Goal: Information Seeking & Learning: Learn about a topic

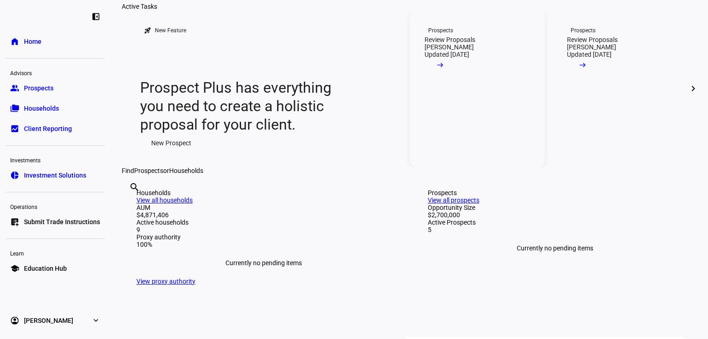
scroll to position [111, 0]
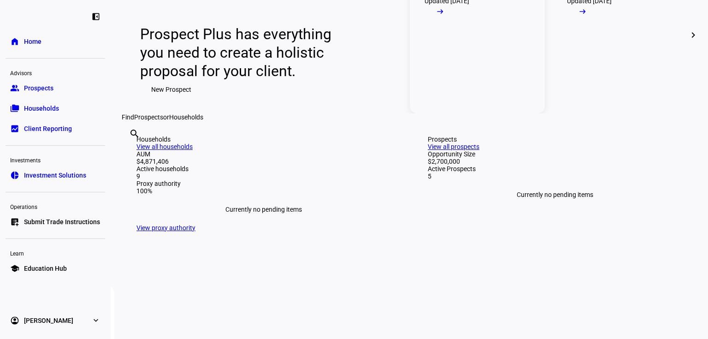
click at [445, 16] on mat-icon "arrow_right_alt" at bounding box center [440, 11] width 9 height 9
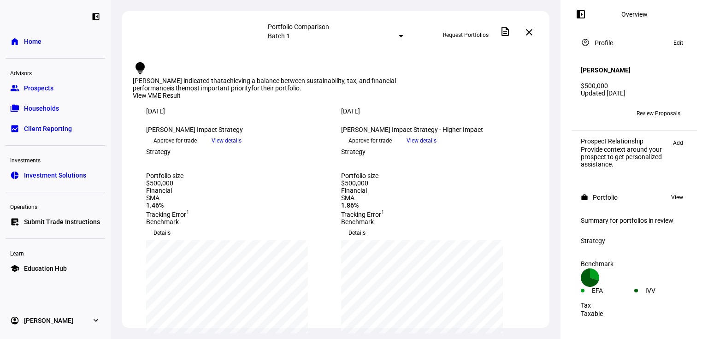
scroll to position [37, 0]
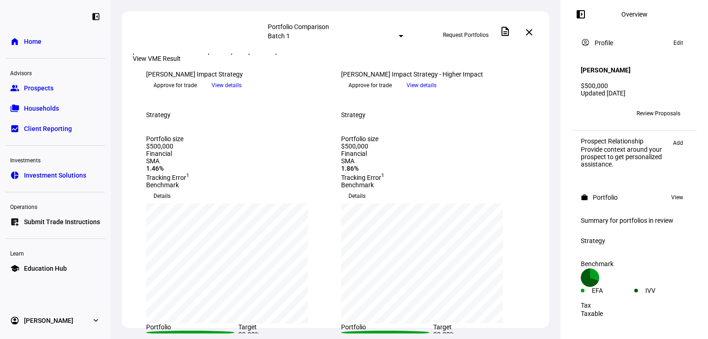
click at [242, 92] on span "View details" at bounding box center [227, 85] width 30 height 14
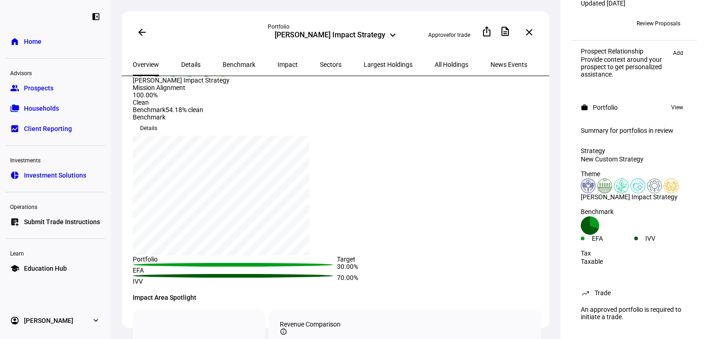
scroll to position [74, 0]
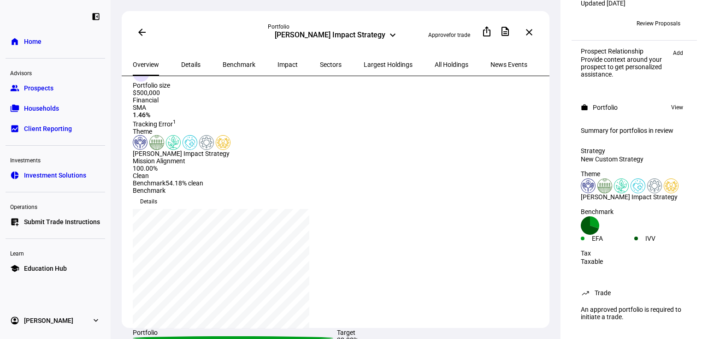
click at [435, 64] on span "All Holdings" at bounding box center [452, 64] width 34 height 6
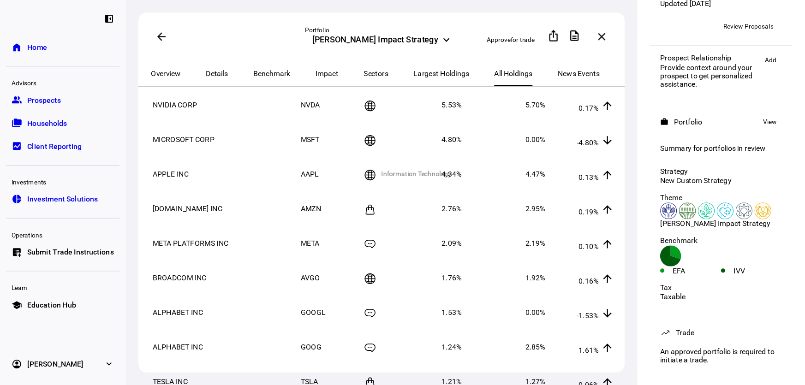
scroll to position [37, 0]
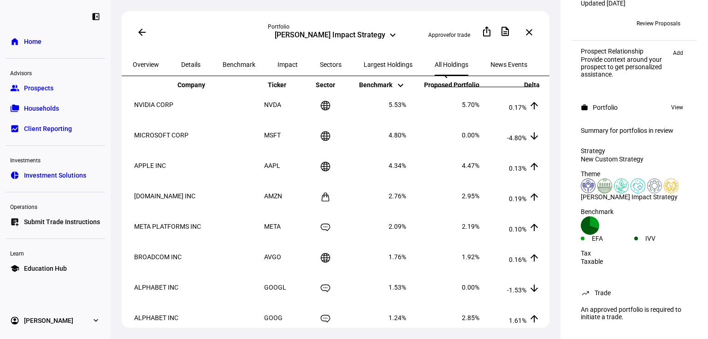
click at [545, 57] on div "Overview Details Benchmark Impact Sectors Largest Holdings All Holdings News Ev…" at bounding box center [336, 64] width 428 height 23
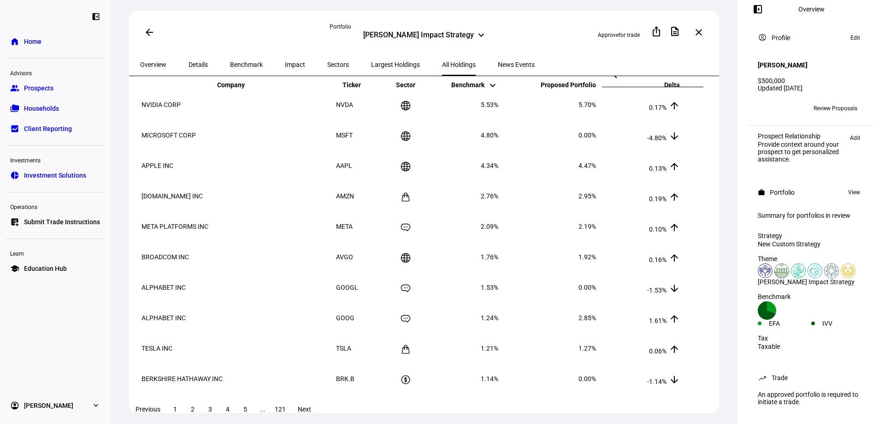
click at [371, 62] on span "Largest Holdings" at bounding box center [395, 64] width 49 height 6
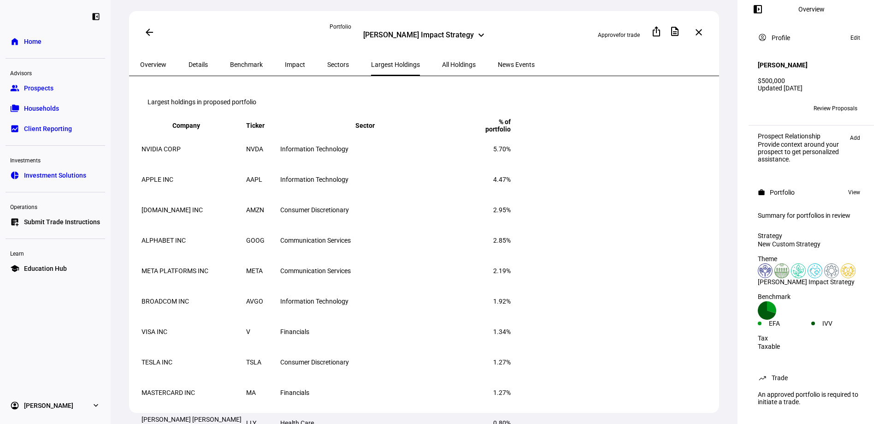
click at [327, 64] on span "Sectors" at bounding box center [338, 64] width 22 height 6
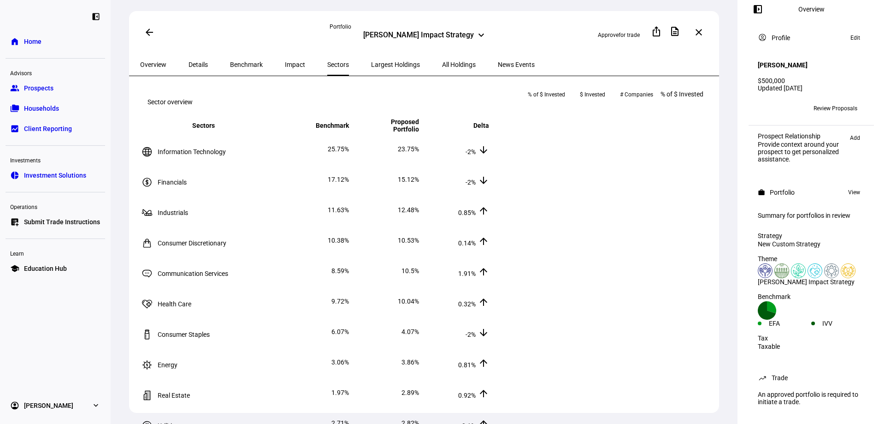
click at [208, 63] on div "Details" at bounding box center [198, 64] width 41 height 22
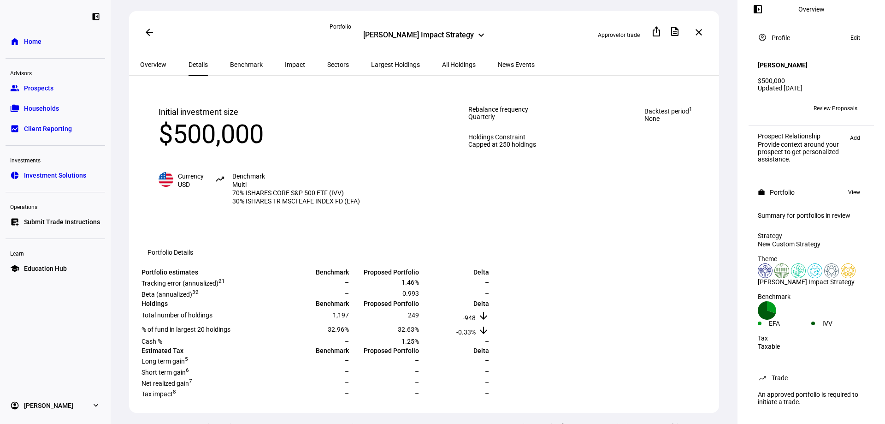
click at [230, 61] on span "Benchmark" at bounding box center [246, 64] width 33 height 6
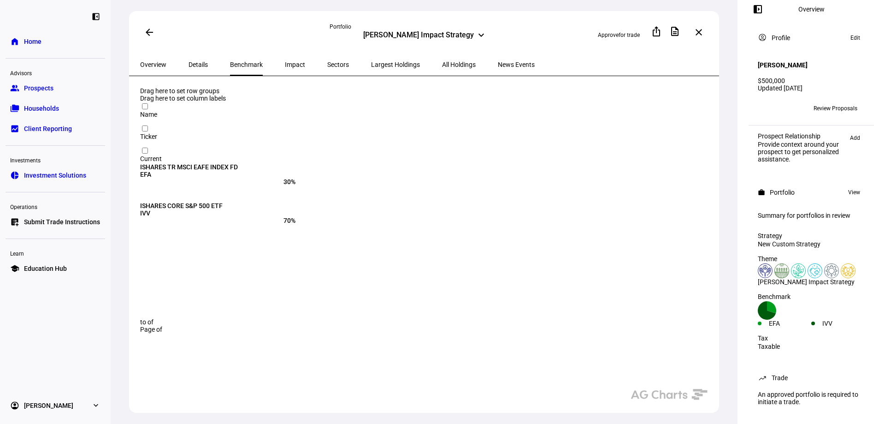
click at [285, 65] on span "Impact" at bounding box center [295, 64] width 20 height 6
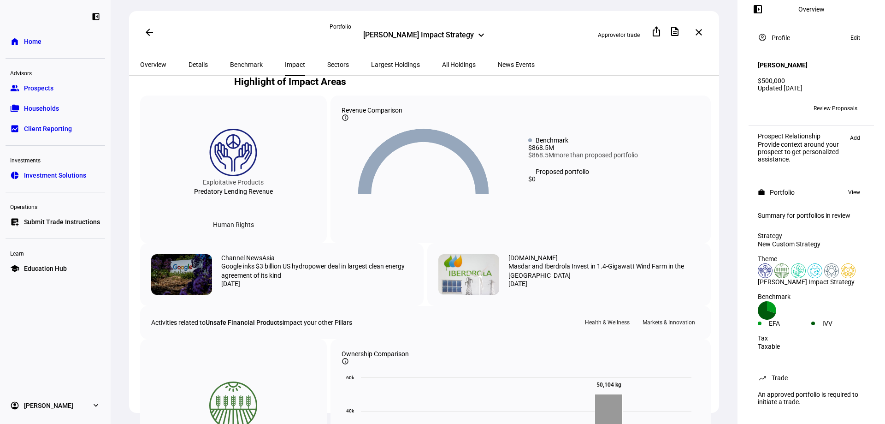
scroll to position [461, 0]
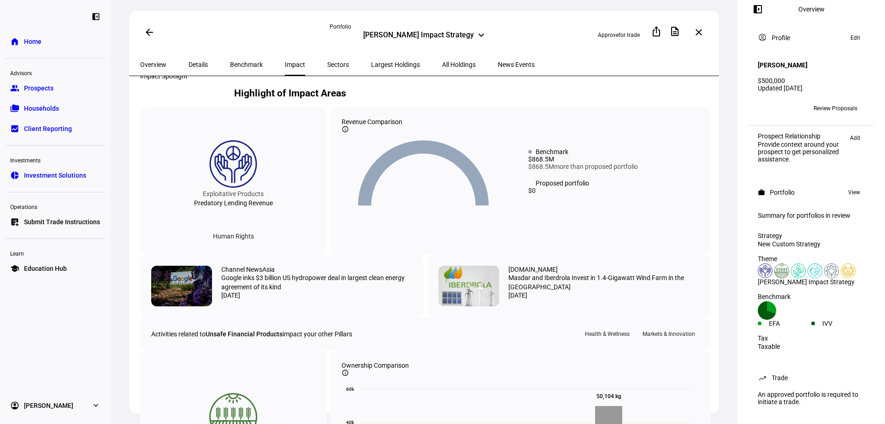
click at [442, 62] on span "All Holdings" at bounding box center [459, 64] width 34 height 6
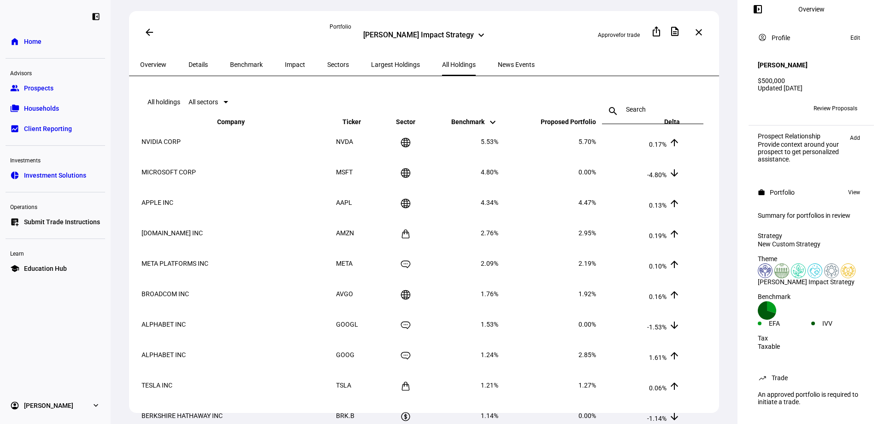
click at [327, 66] on span "Sectors" at bounding box center [338, 64] width 22 height 6
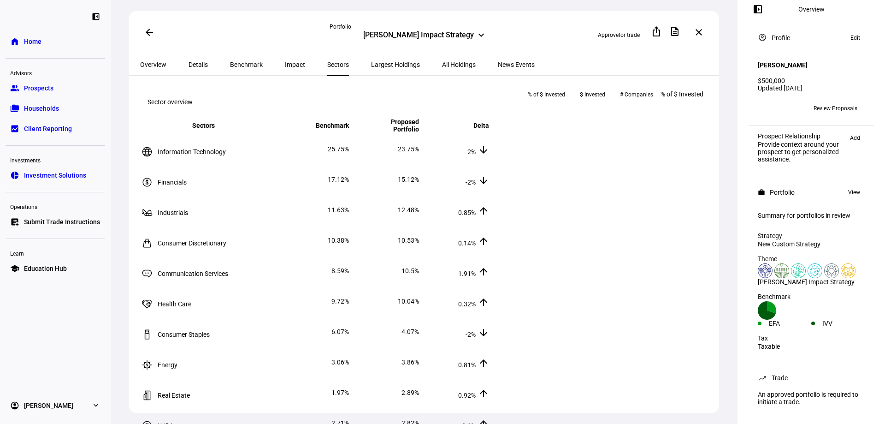
click at [371, 64] on span "Largest Holdings" at bounding box center [395, 64] width 49 height 6
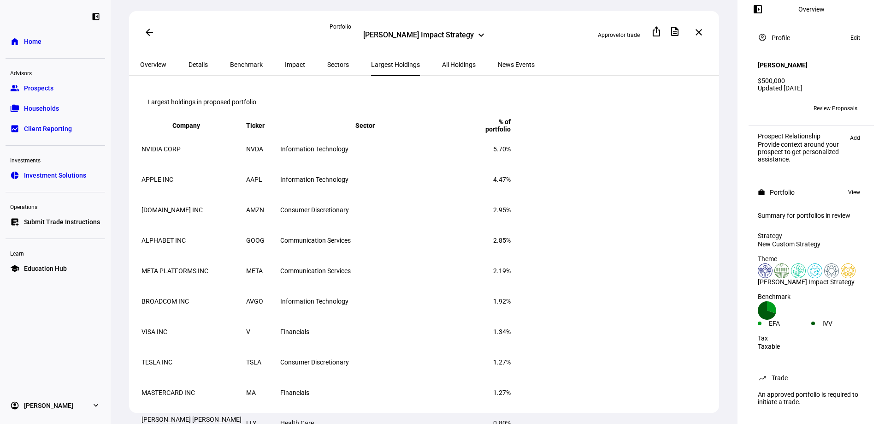
click at [442, 62] on span "All Holdings" at bounding box center [459, 64] width 34 height 6
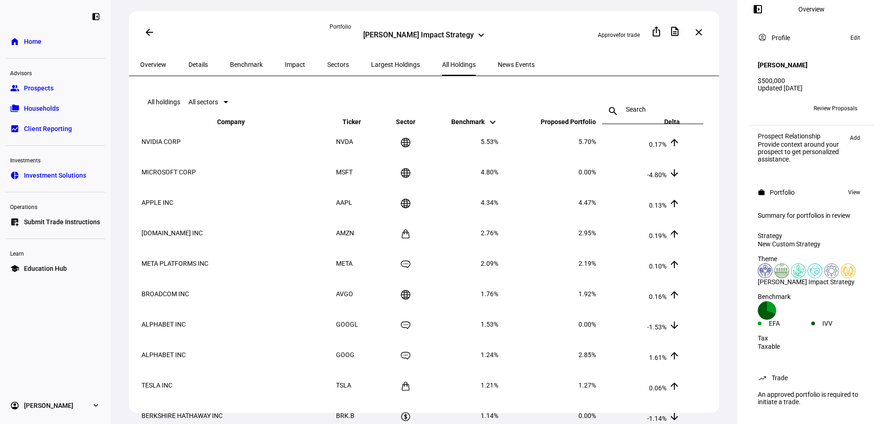
click at [327, 65] on span "Sectors" at bounding box center [338, 64] width 22 height 6
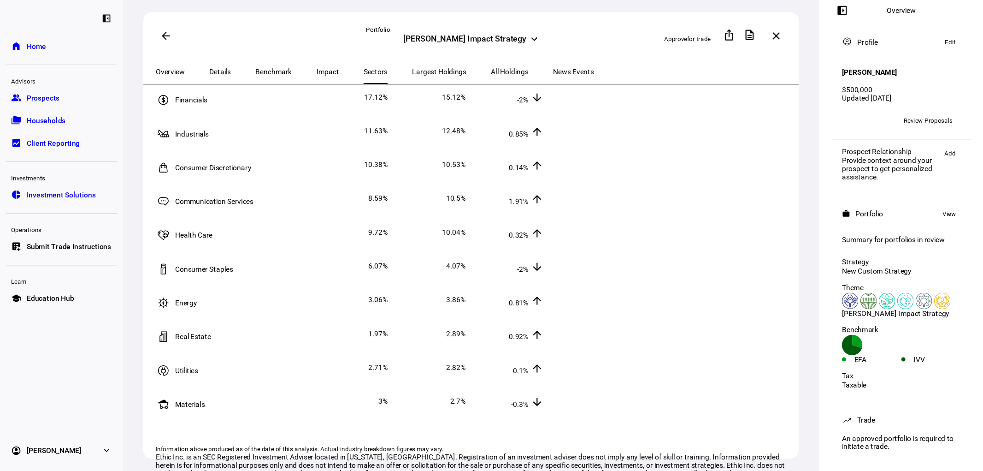
scroll to position [46, 0]
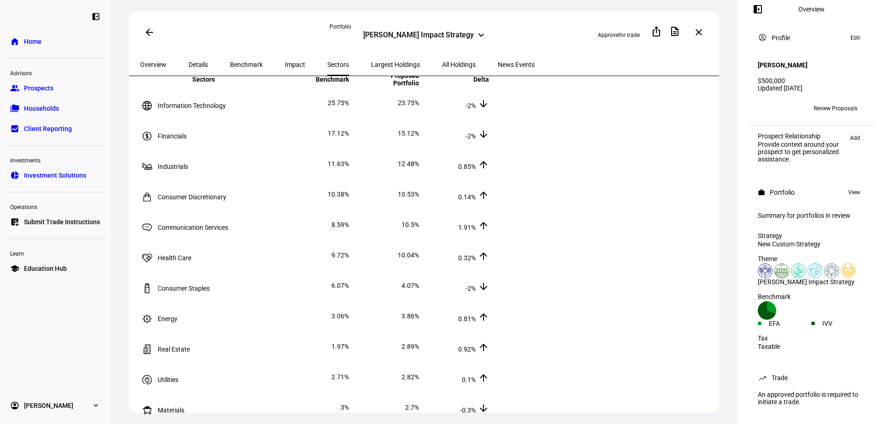
click at [349, 239] on td "8.59%" at bounding box center [314, 225] width 69 height 30
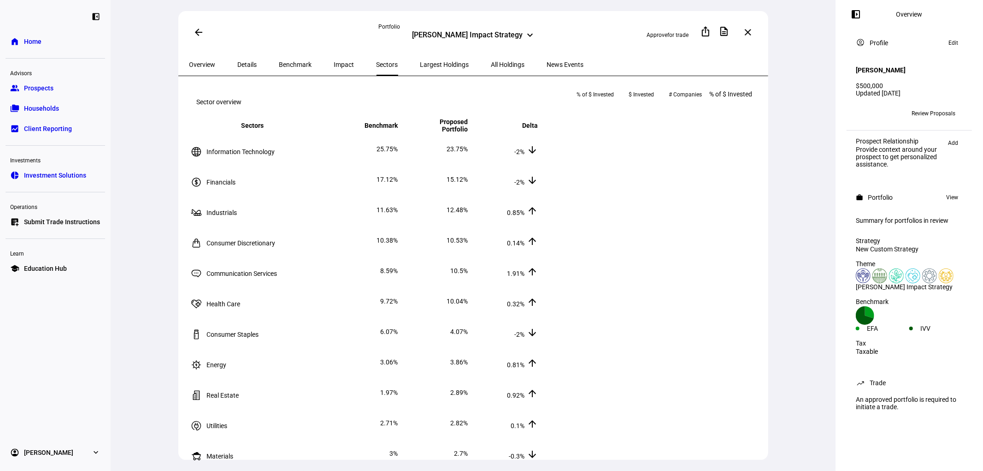
scroll to position [51, 0]
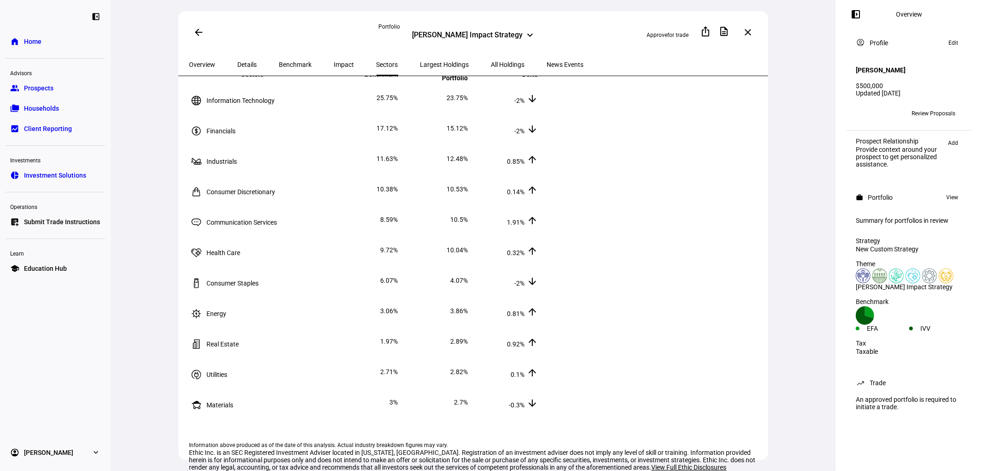
click at [708, 310] on div "arrow_back Portfolio Aiman Khammash Impact Strategy keyboard_arrow_down Approve…" at bounding box center [473, 235] width 725 height 471
click at [420, 61] on span "Largest Holdings" at bounding box center [444, 64] width 49 height 6
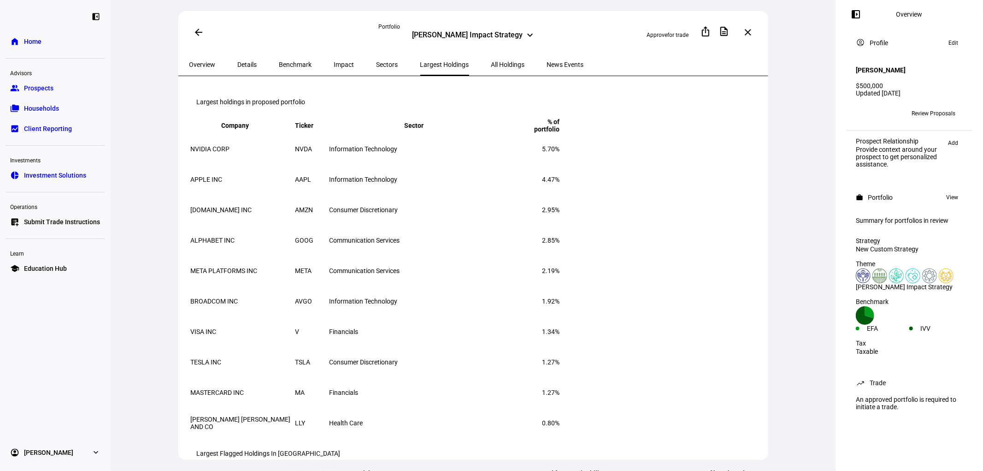
click at [491, 61] on span "All Holdings" at bounding box center [508, 64] width 34 height 6
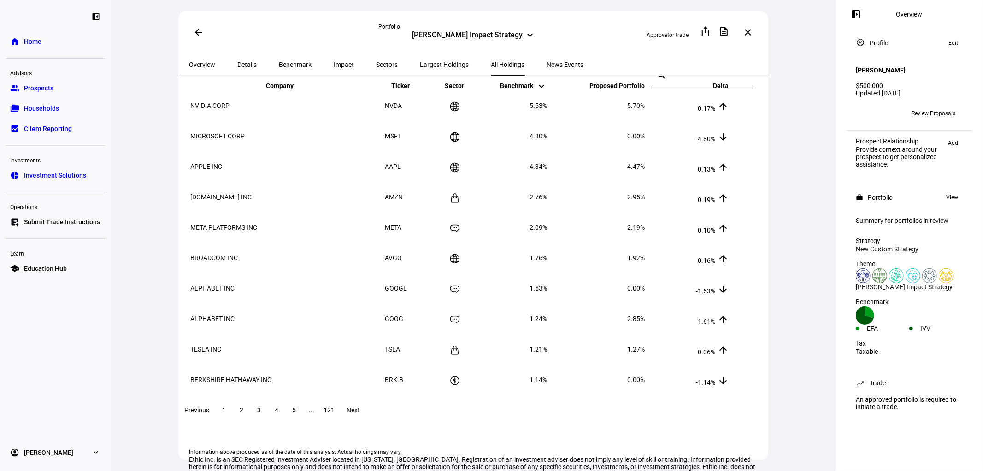
scroll to position [51, 0]
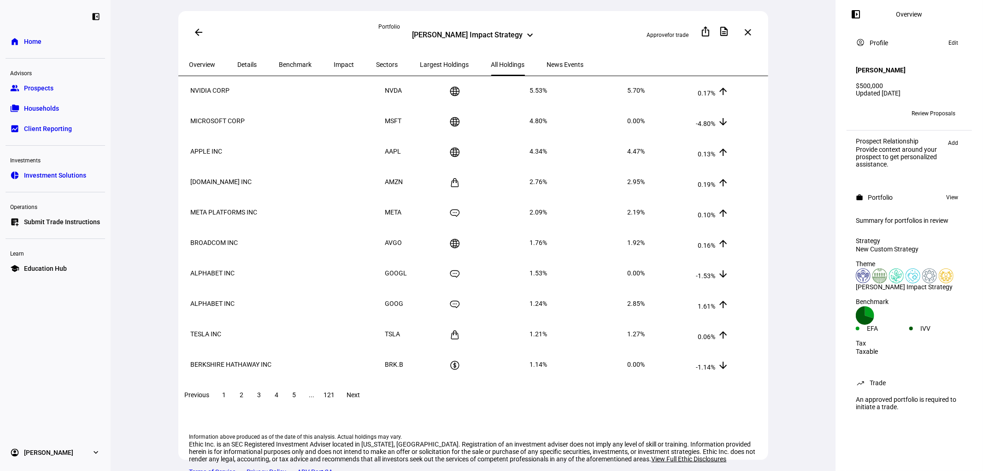
click at [708, 250] on div "arrow_back Portfolio Aiman Khammash Impact Strategy keyboard_arrow_down Approve…" at bounding box center [473, 235] width 725 height 471
click at [250, 338] on span at bounding box center [242, 395] width 17 height 22
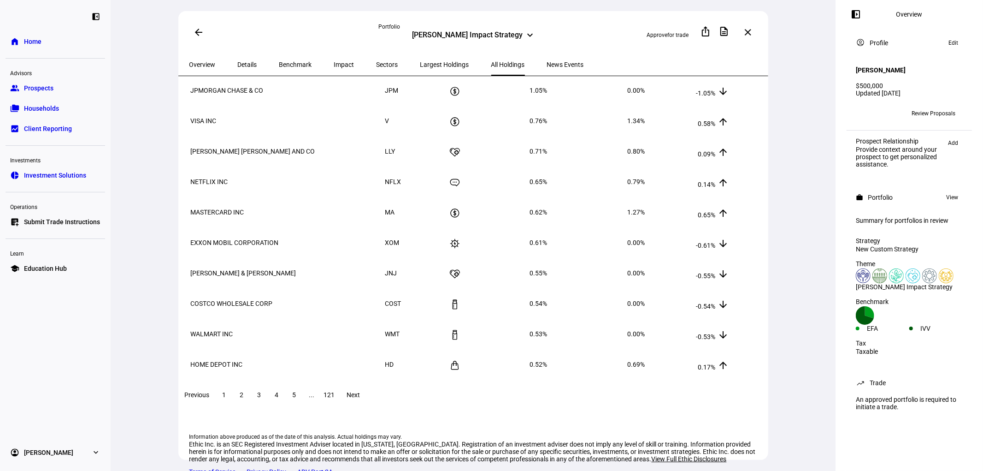
click at [583, 338] on div "Information above produced as of the date of this analysis. Actual holdings may…" at bounding box center [474, 445] width 571 height 60
click at [245, 61] on span "Details" at bounding box center [247, 64] width 19 height 6
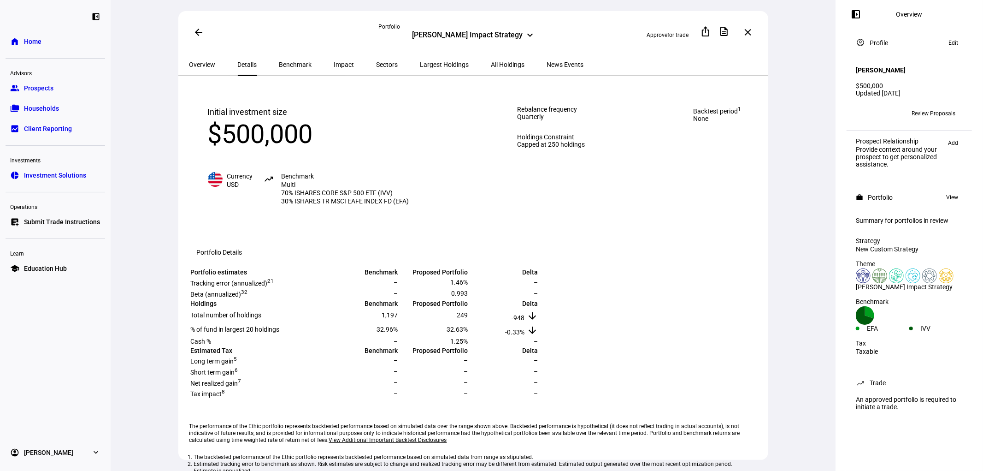
click at [323, 61] on div "Impact" at bounding box center [344, 64] width 42 height 22
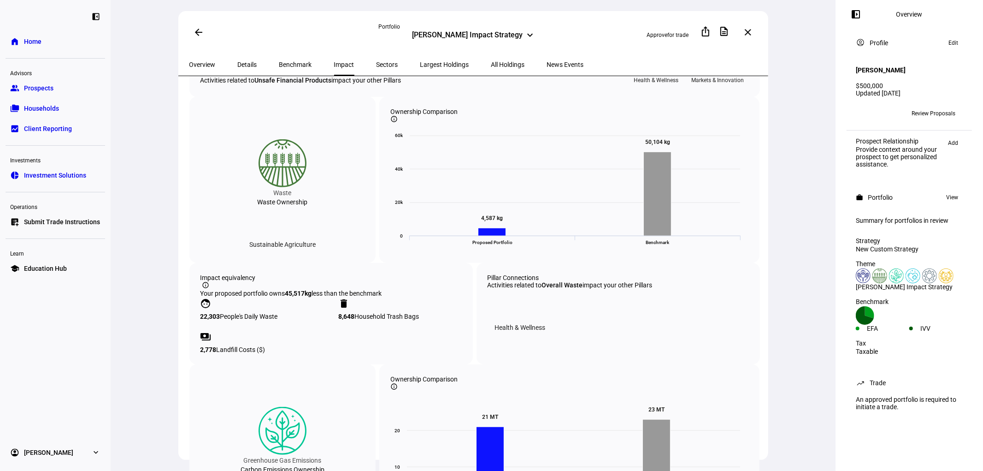
scroll to position [768, 0]
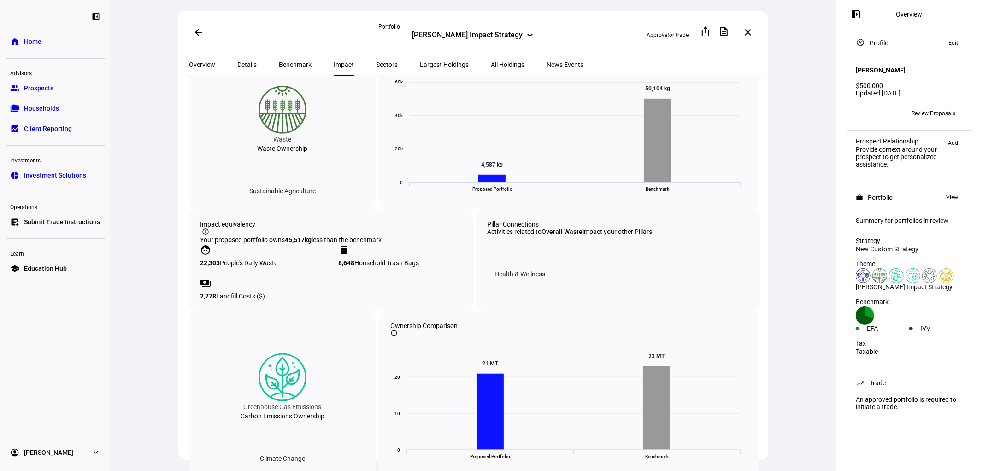
click at [238, 63] on span "Details" at bounding box center [247, 64] width 19 height 6
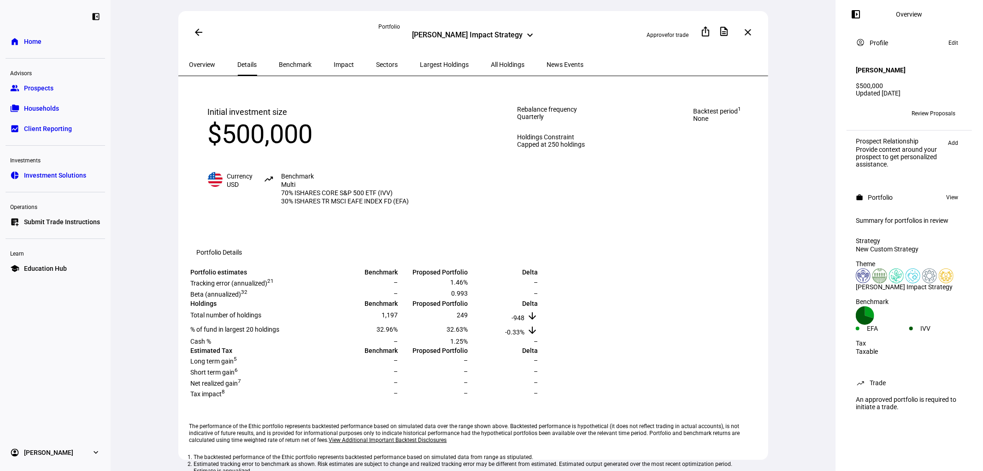
click at [279, 64] on span "Benchmark" at bounding box center [295, 64] width 33 height 6
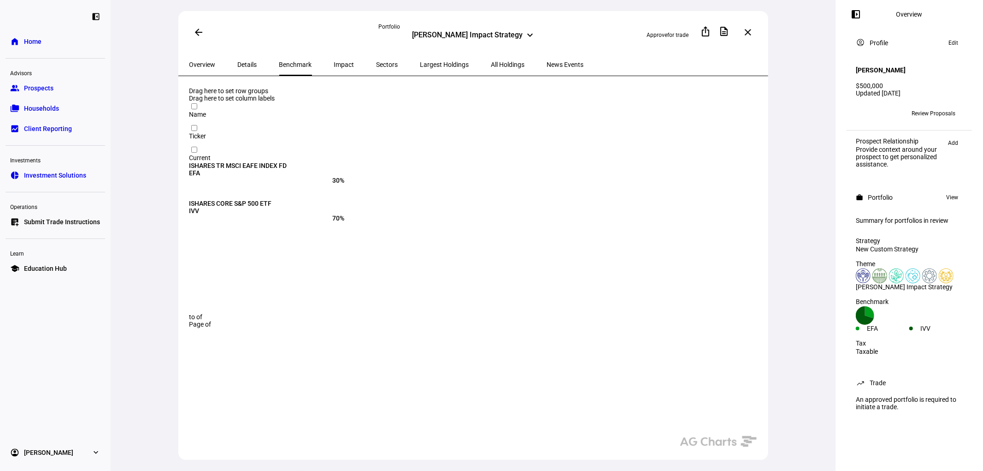
click at [334, 68] on span "Impact" at bounding box center [344, 64] width 20 height 22
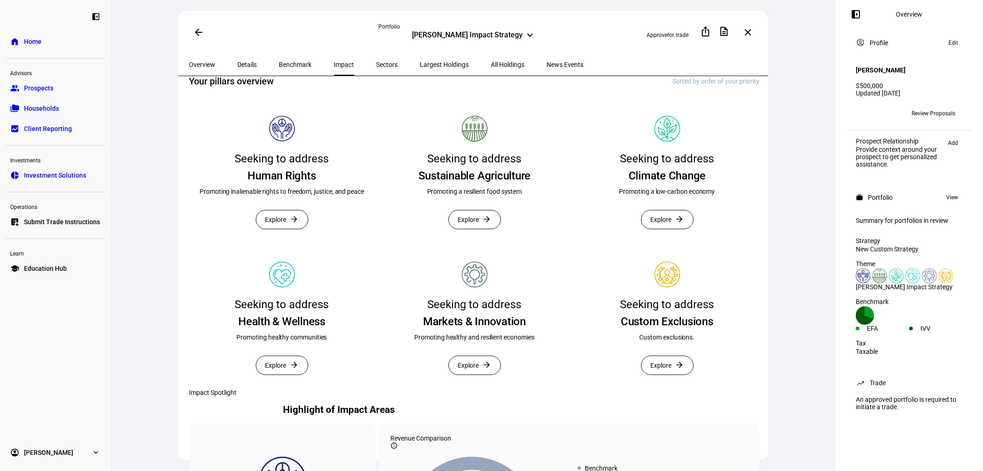
scroll to position [358, 0]
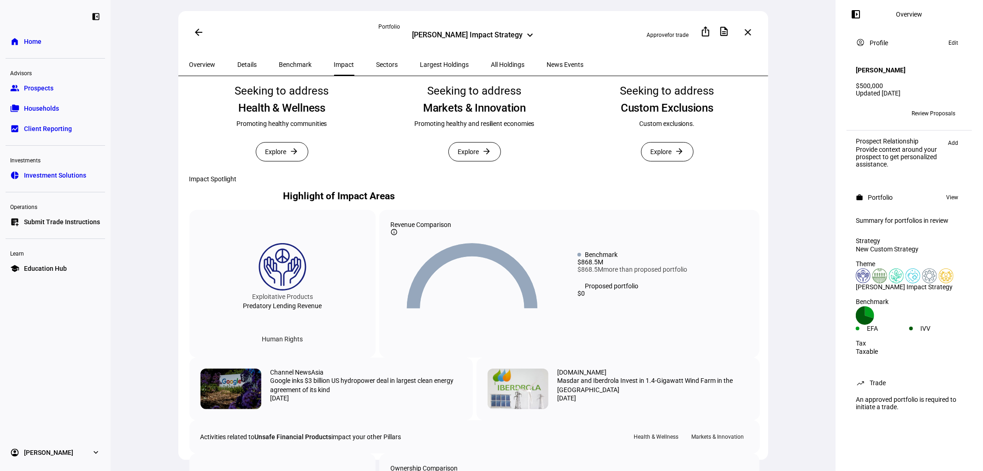
click at [667, 161] on span "Explore" at bounding box center [661, 151] width 21 height 18
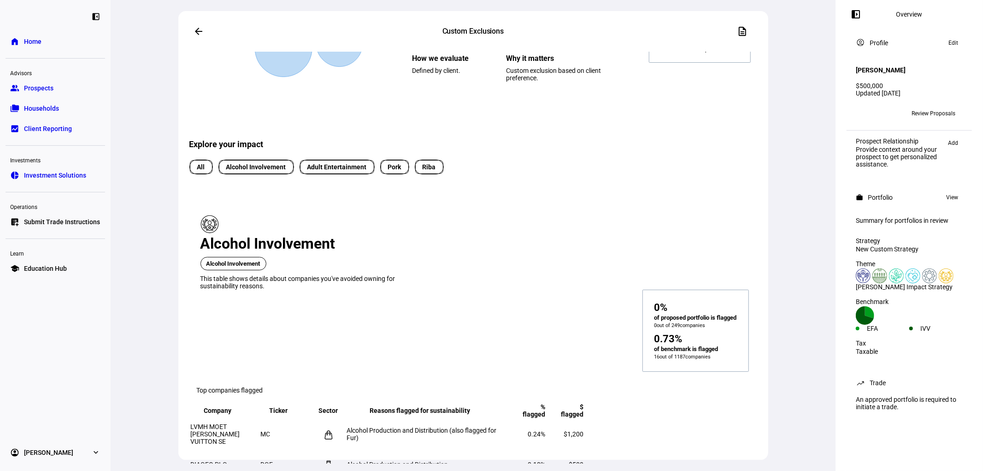
scroll to position [154, 0]
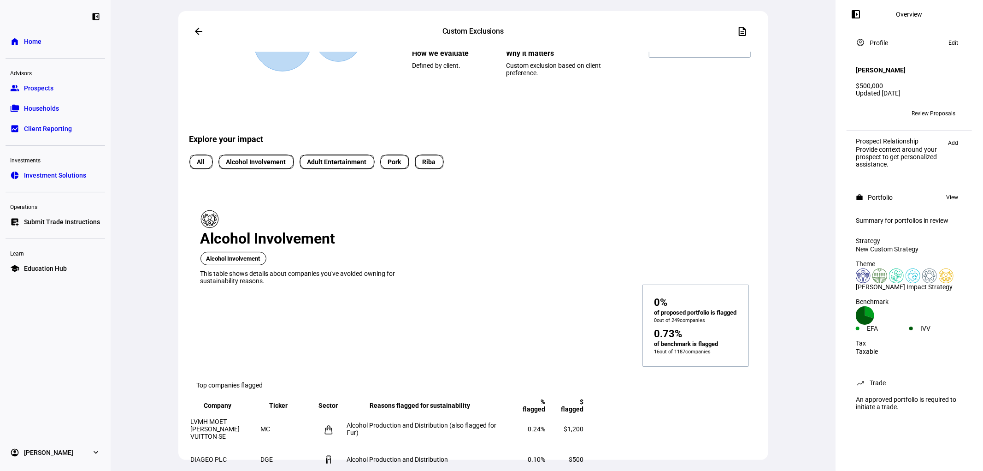
click at [283, 167] on span "Alcohol Involvement" at bounding box center [256, 162] width 60 height 10
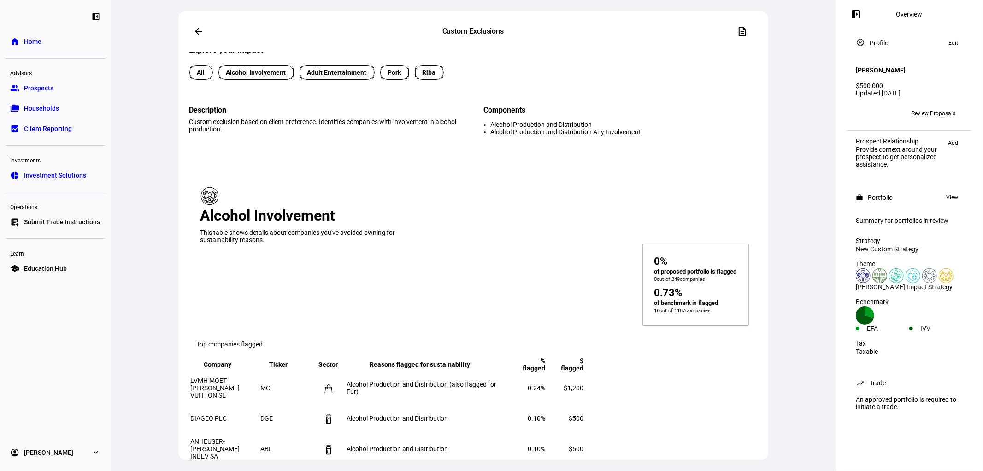
scroll to position [256, 0]
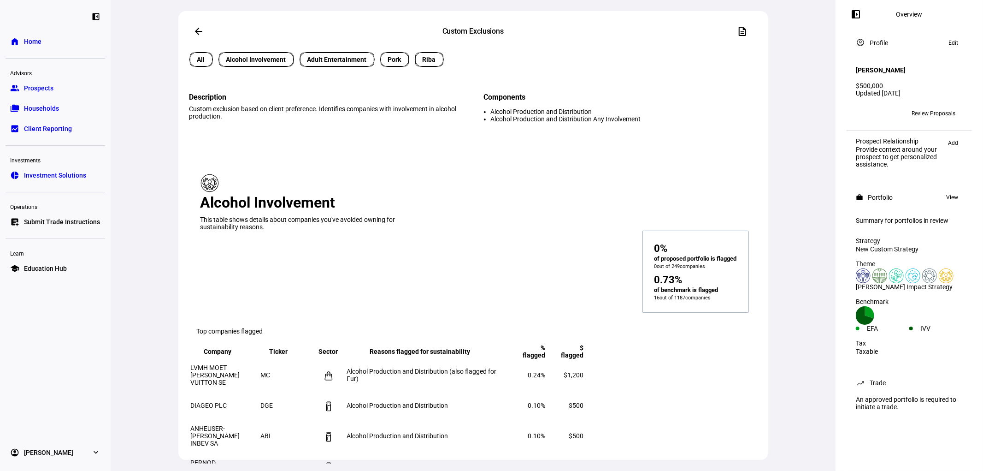
click at [424, 67] on mat-chip "Riba" at bounding box center [429, 59] width 29 height 15
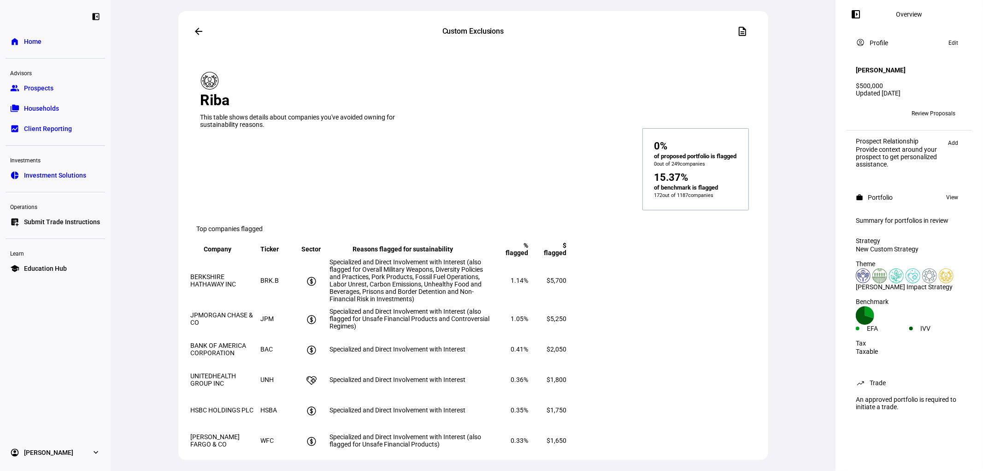
scroll to position [409, 0]
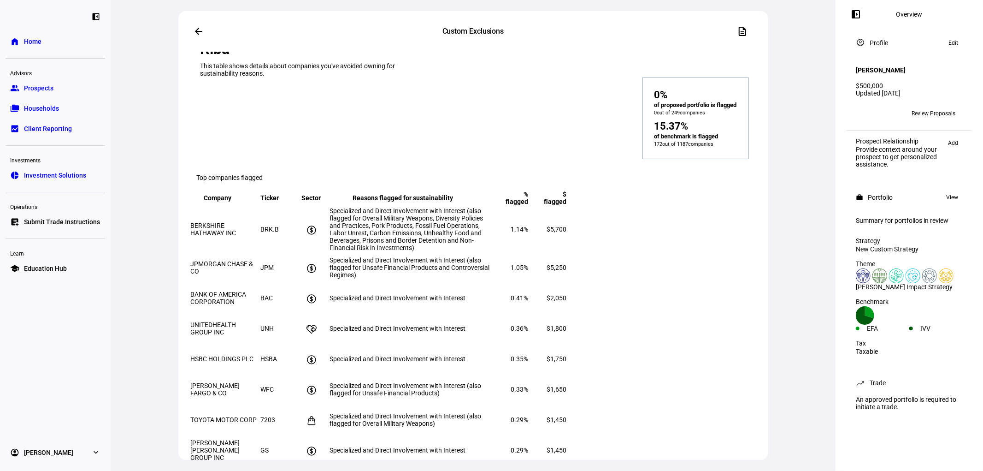
click at [708, 226] on div "arrow_back Custom Exclusions description Created with Highcharts 9.1.2 ● Adult …" at bounding box center [473, 235] width 725 height 471
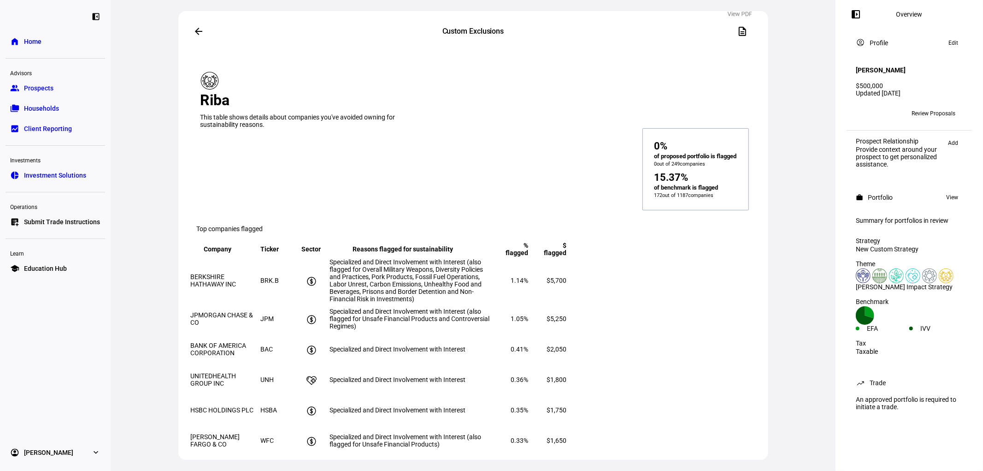
click at [708, 25] on span at bounding box center [743, 31] width 22 height 22
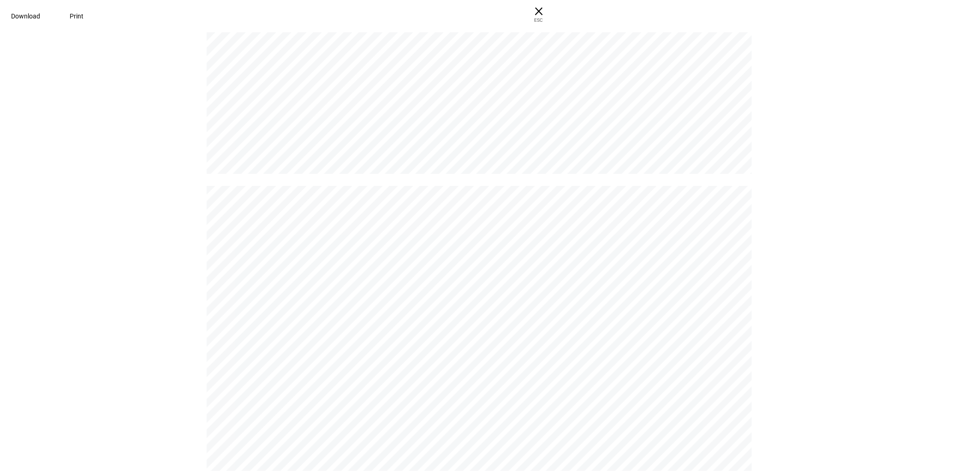
scroll to position [6301, 0]
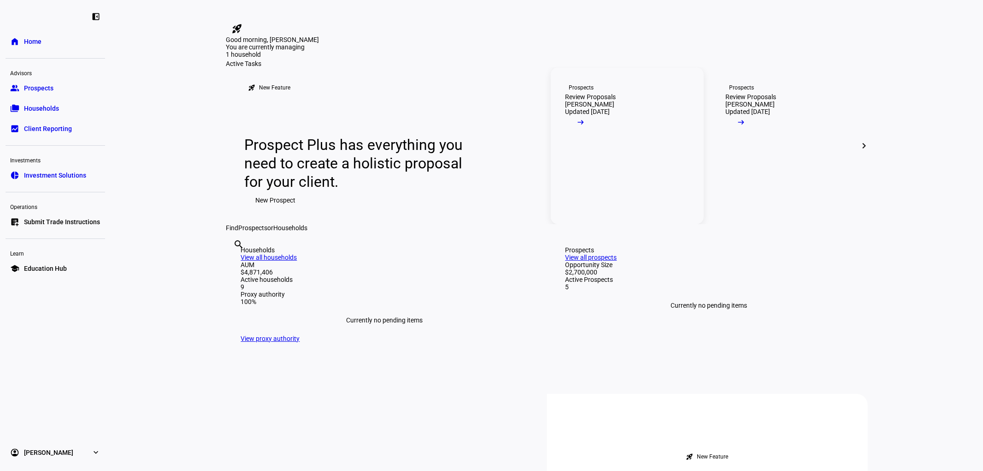
scroll to position [51, 0]
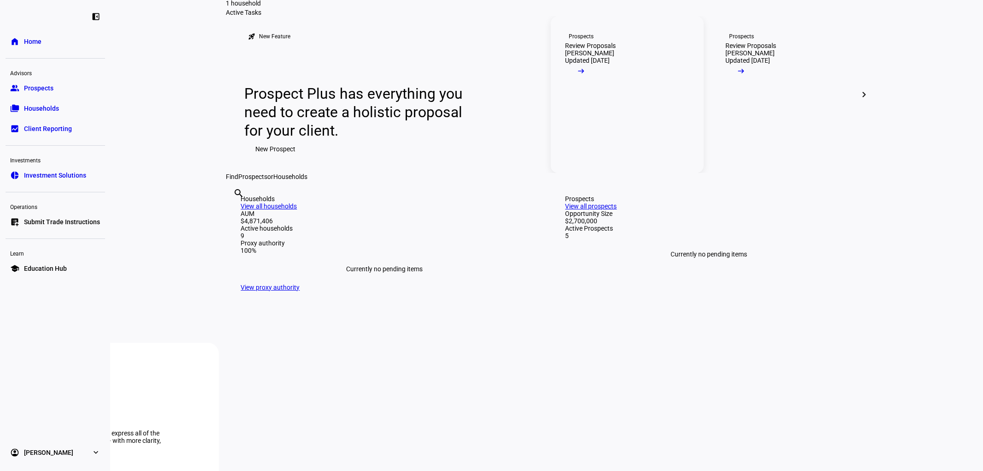
click at [586, 76] on mat-icon "arrow_right_alt" at bounding box center [581, 70] width 9 height 9
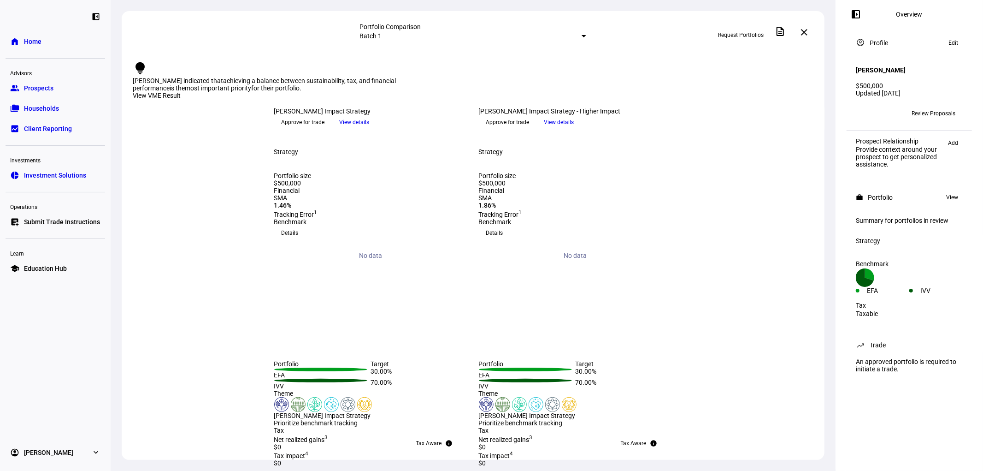
scroll to position [205, 0]
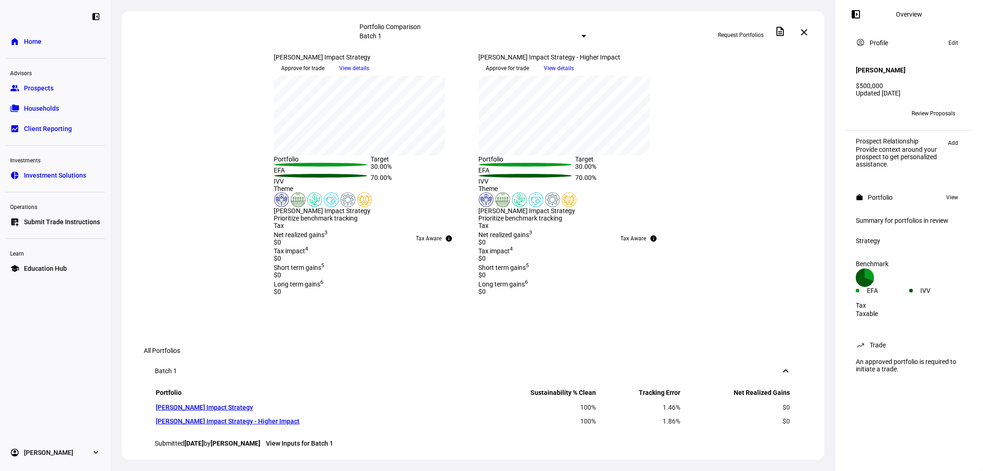
click at [370, 75] on span "View details" at bounding box center [355, 68] width 30 height 14
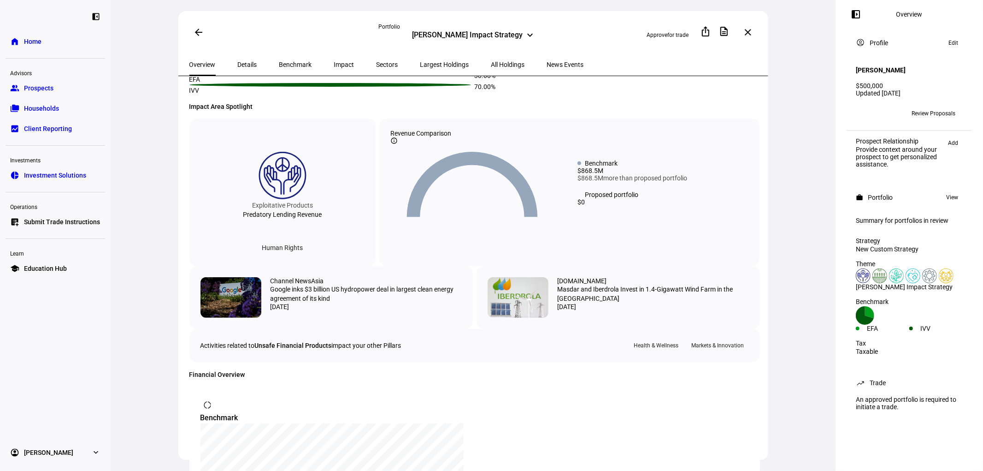
scroll to position [205, 0]
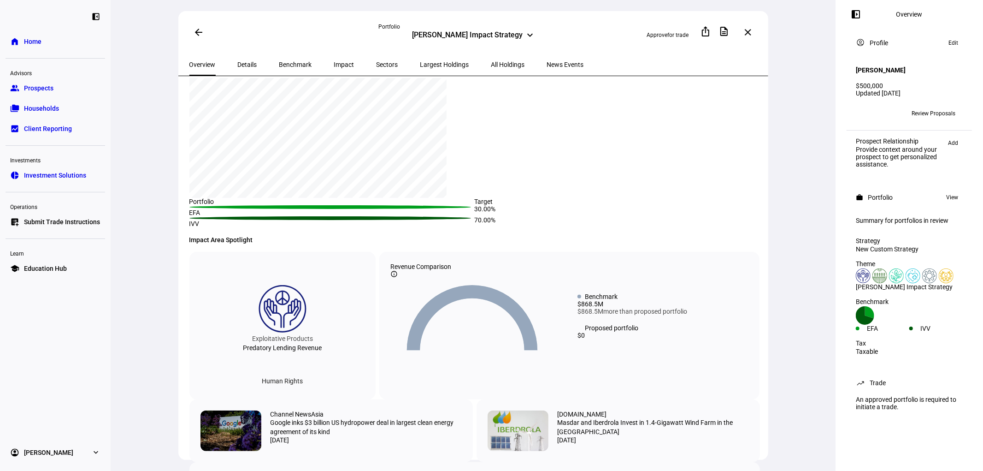
click at [491, 61] on span "All Holdings" at bounding box center [508, 64] width 34 height 6
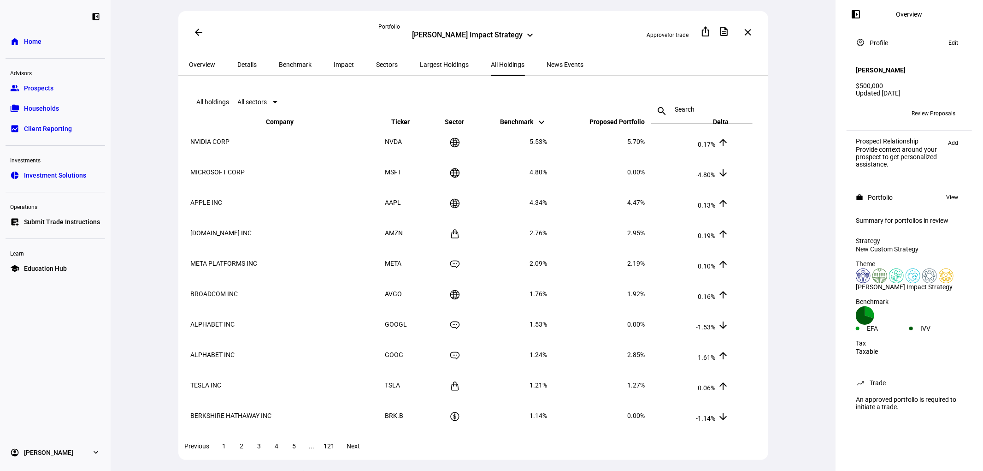
click at [377, 63] on span "Sectors" at bounding box center [388, 64] width 22 height 6
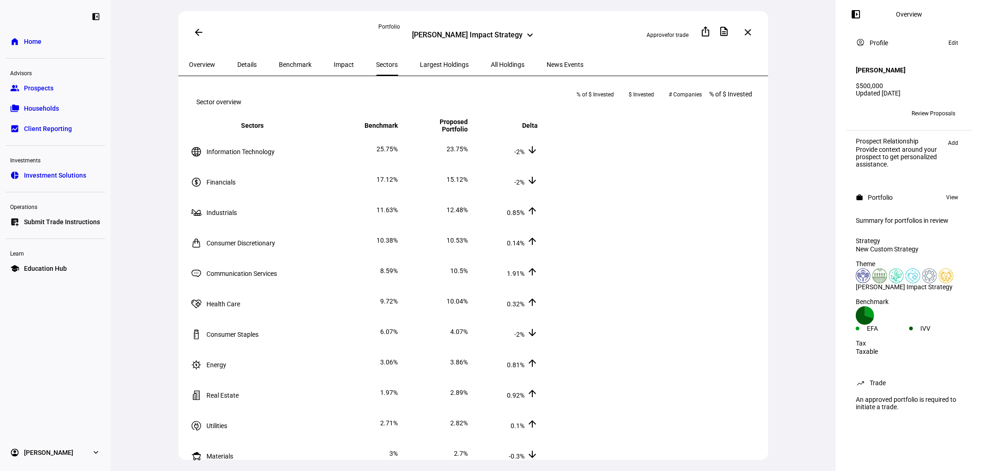
click at [420, 61] on span "Largest Holdings" at bounding box center [444, 64] width 49 height 6
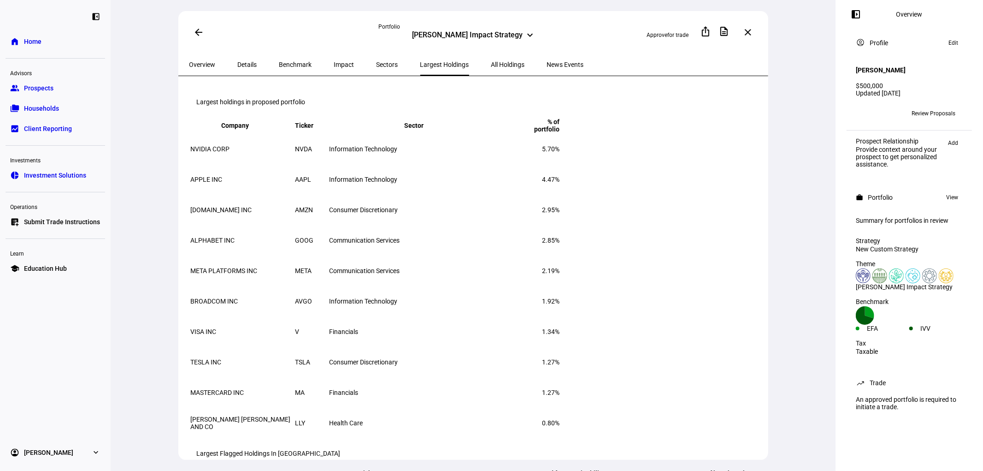
click at [334, 65] on span "Impact" at bounding box center [344, 64] width 20 height 6
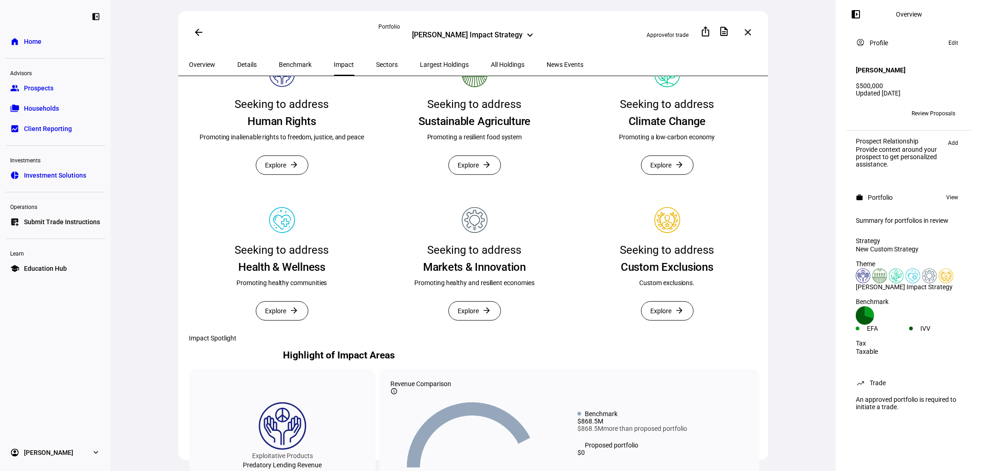
scroll to position [409, 0]
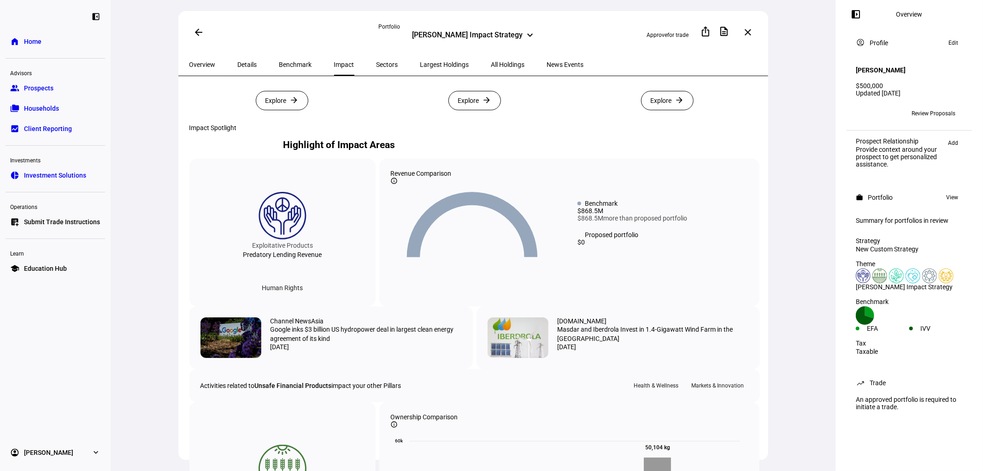
click at [665, 110] on span "Explore" at bounding box center [661, 100] width 21 height 18
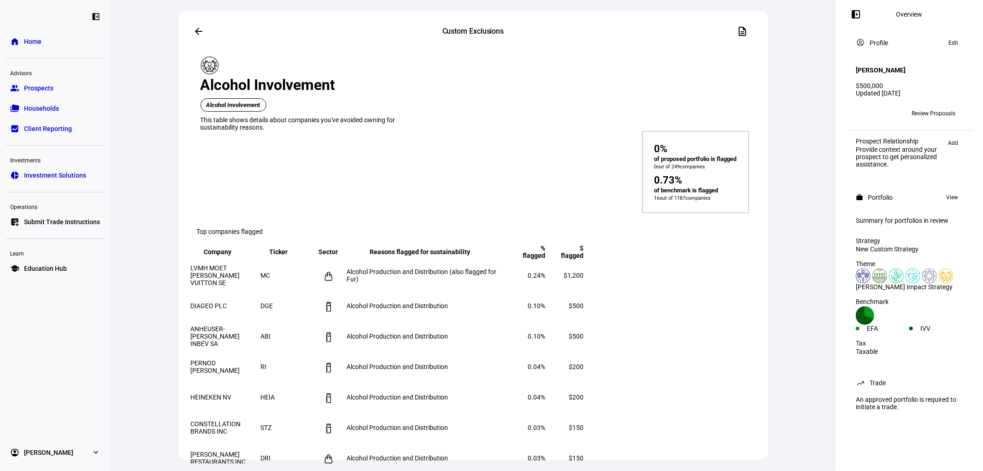
scroll to position [256, 0]
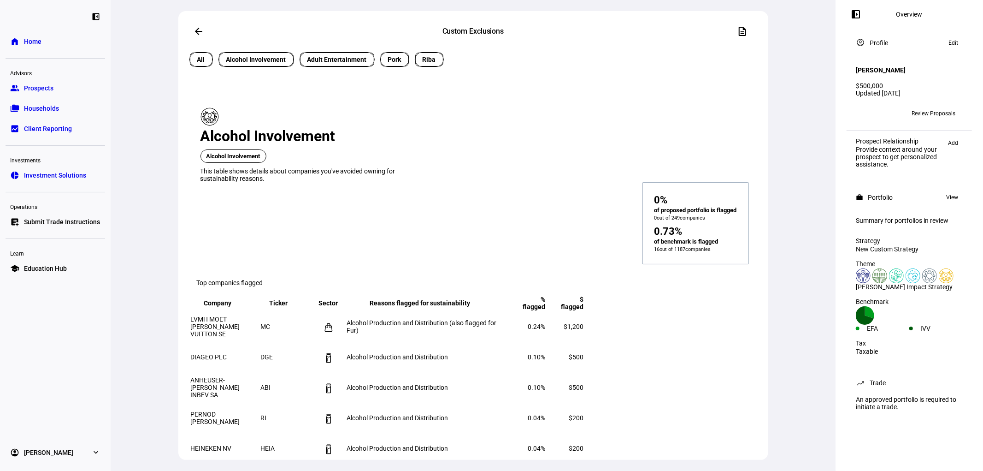
click at [389, 65] on span "Pork" at bounding box center [394, 60] width 13 height 10
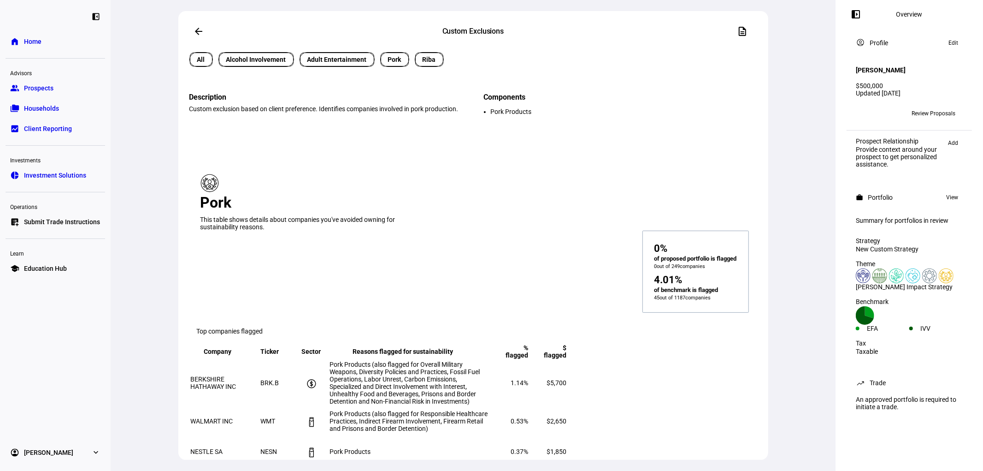
click at [432, 65] on span "Riba" at bounding box center [429, 59] width 24 height 10
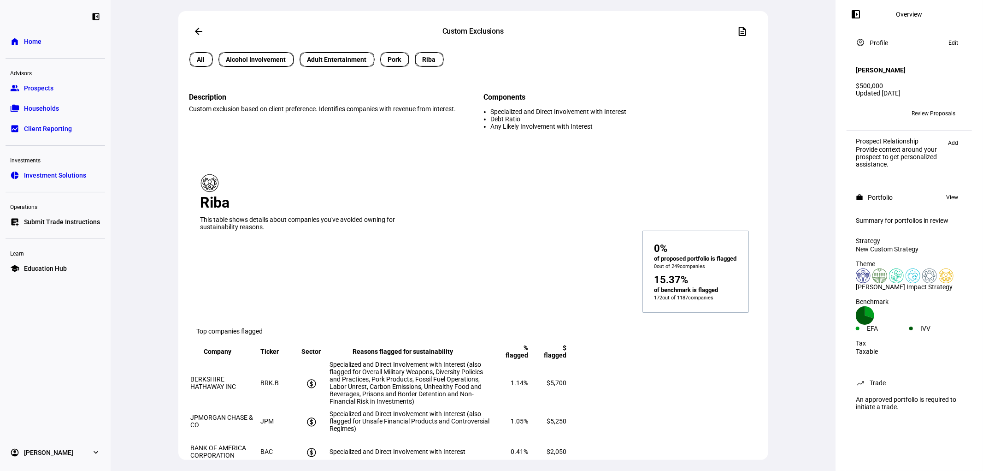
click at [391, 65] on span "Pork" at bounding box center [394, 60] width 13 height 10
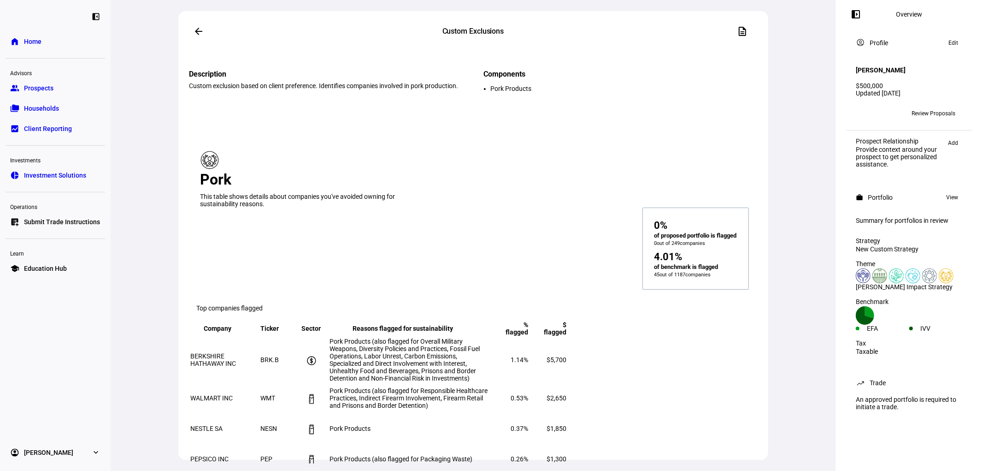
scroll to position [256, 0]
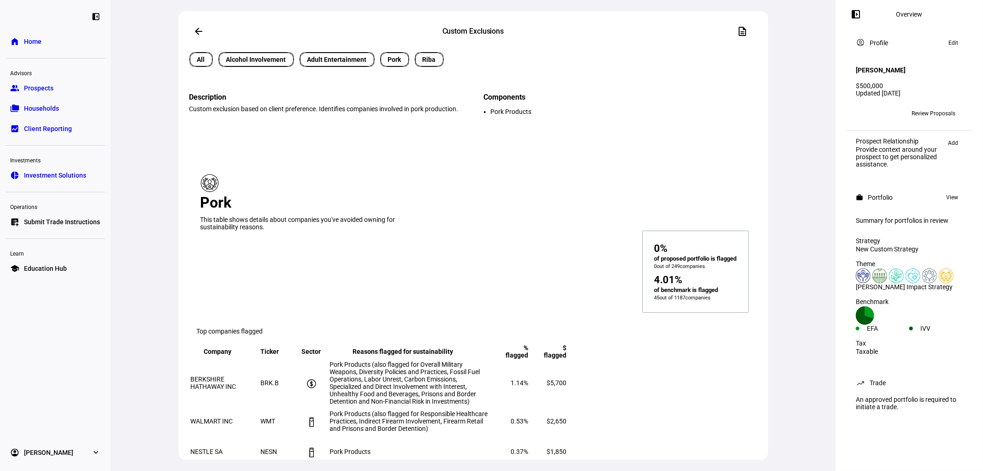
click at [427, 65] on span "Riba" at bounding box center [429, 60] width 13 height 10
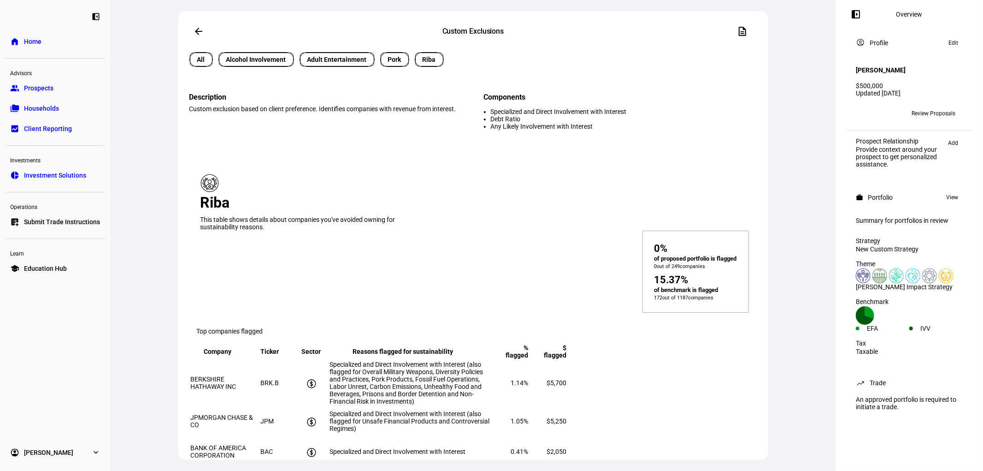
scroll to position [102, 0]
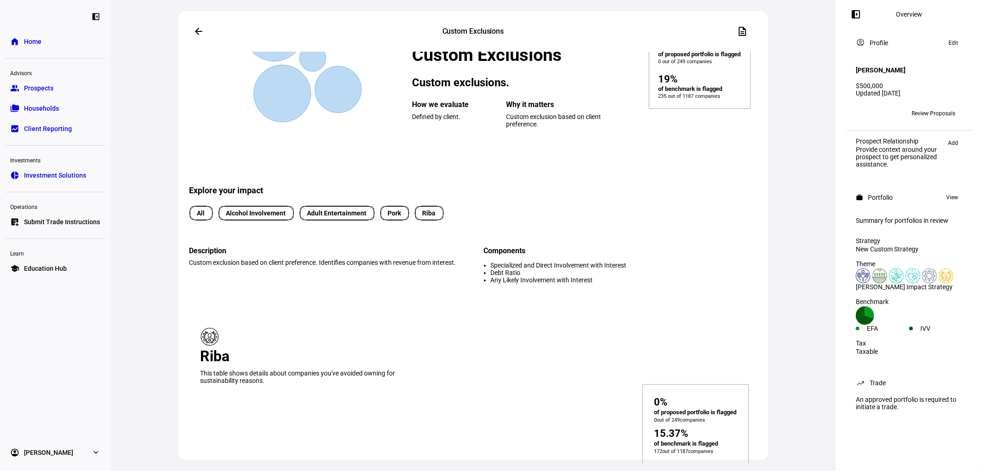
click at [344, 224] on div "All Alcohol Involvement Adult Entertainment Pork Riba" at bounding box center [471, 214] width 571 height 20
click at [345, 220] on mat-chip "Adult Entertainment" at bounding box center [337, 213] width 75 height 15
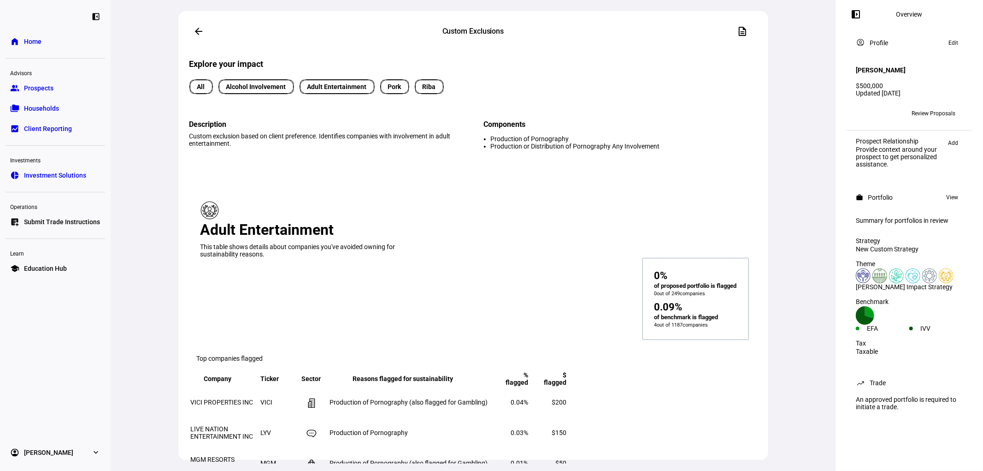
scroll to position [102, 0]
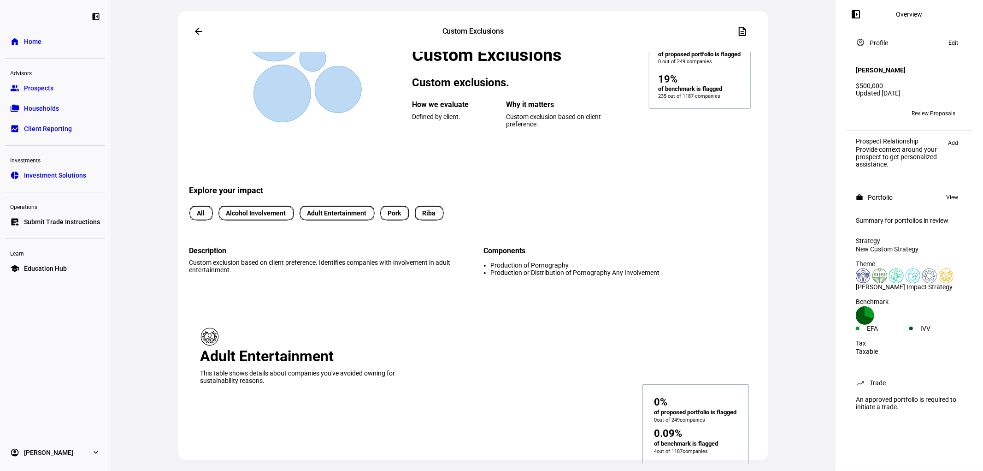
click at [394, 218] on span "Pork" at bounding box center [394, 213] width 13 height 10
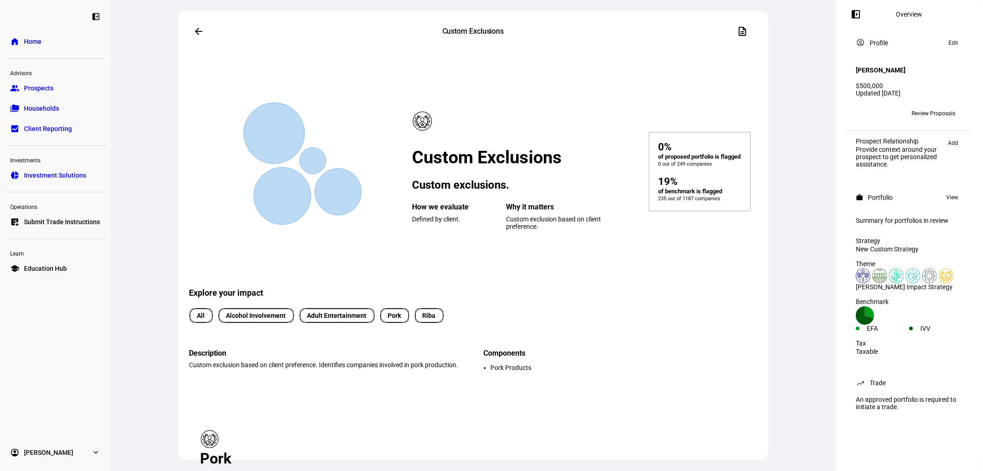
click at [196, 28] on mat-icon "arrow_back" at bounding box center [198, 31] width 11 height 11
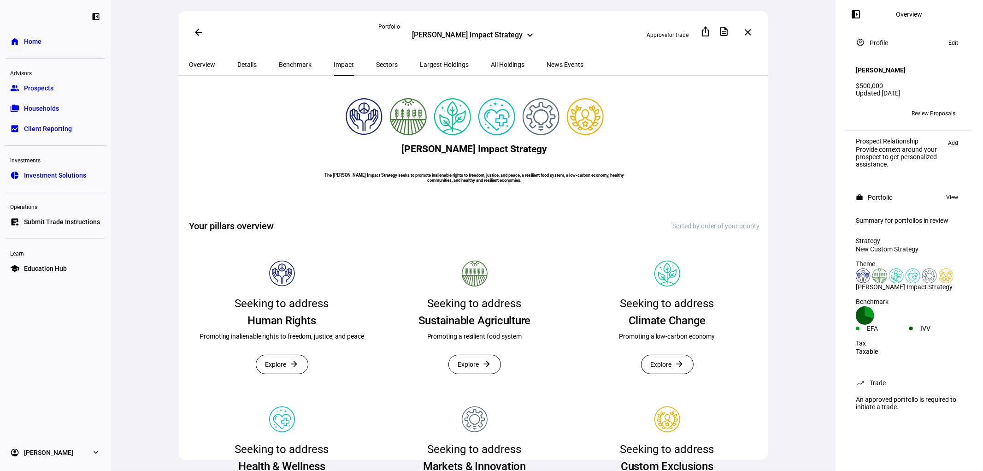
click at [210, 70] on span "Overview" at bounding box center [202, 64] width 26 height 22
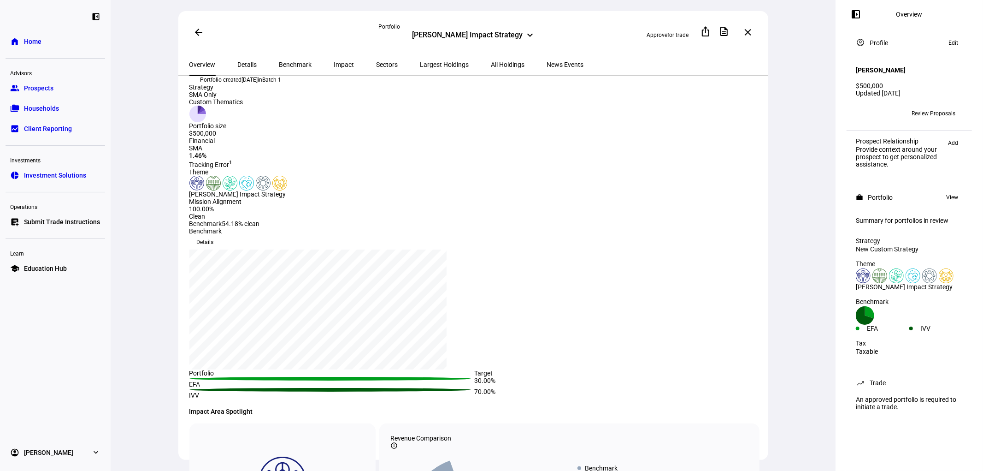
scroll to position [51, 0]
